Goal: Find specific page/section: Find specific page/section

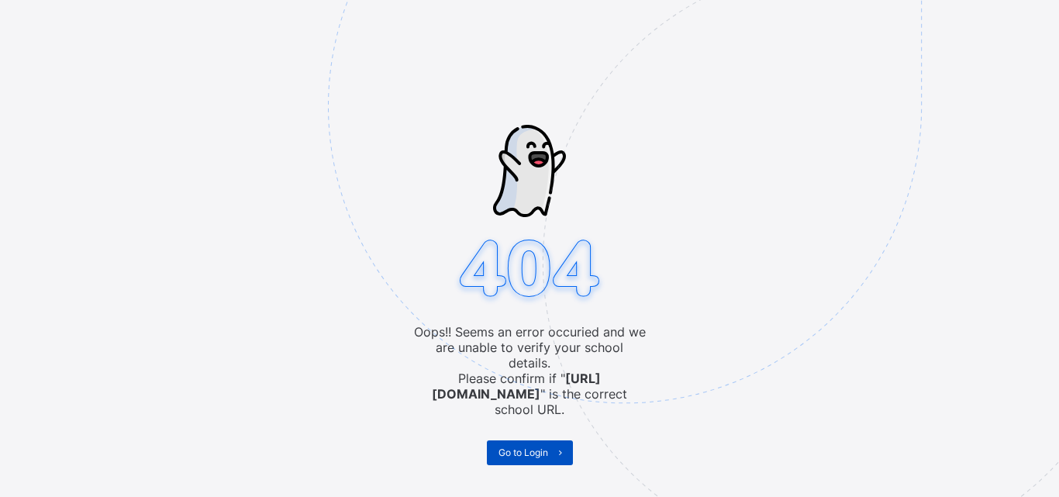
click at [548, 440] on span at bounding box center [560, 452] width 25 height 25
